Goal: Task Accomplishment & Management: Use online tool/utility

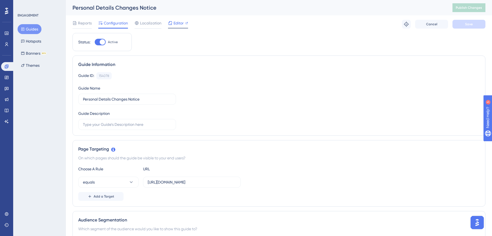
click at [179, 25] on span "Editor" at bounding box center [179, 23] width 10 height 7
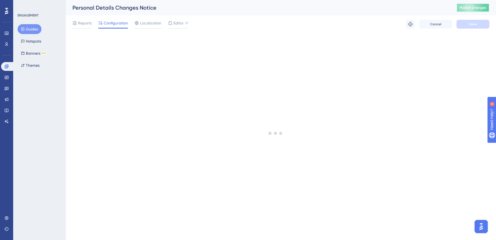
click at [472, 6] on span "Publish Changes" at bounding box center [473, 7] width 26 height 4
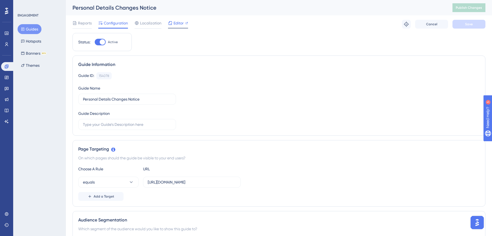
click at [175, 24] on span "Editor" at bounding box center [179, 23] width 10 height 7
click at [182, 24] on span "Editor" at bounding box center [179, 23] width 10 height 7
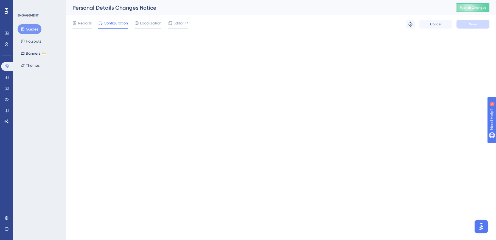
click at [455, 46] on html "Performance Users Engagement Widgets Feedback Product Updates Knowledge Base AI…" at bounding box center [248, 25] width 496 height 51
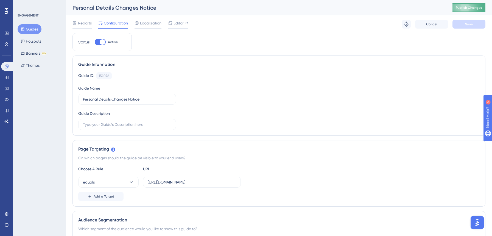
click at [469, 7] on span "Publish Changes" at bounding box center [469, 7] width 26 height 4
